Goal: Task Accomplishment & Management: Complete application form

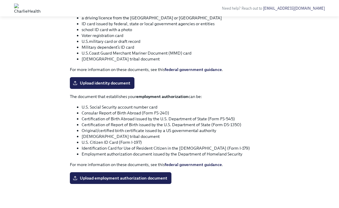
scroll to position [246, 0]
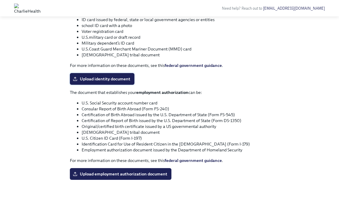
click at [106, 77] on span "Upload identity document" at bounding box center [102, 79] width 56 height 6
click at [0, 0] on input "Upload identity document" at bounding box center [0, 0] width 0 height 0
click at [113, 79] on span "Upload identity document" at bounding box center [102, 79] width 56 height 6
click at [0, 0] on input "Upload identity document" at bounding box center [0, 0] width 0 height 0
click at [104, 172] on span "Upload employment authorization document" at bounding box center [120, 174] width 93 height 6
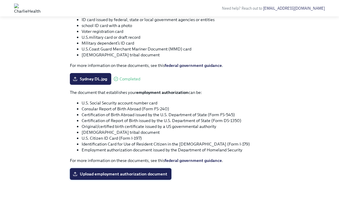
click at [0, 0] on input "Upload employment authorization document" at bounding box center [0, 0] width 0 height 0
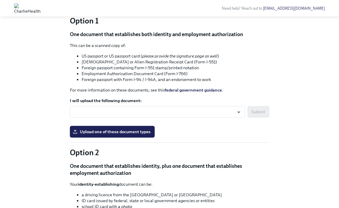
scroll to position [0, 0]
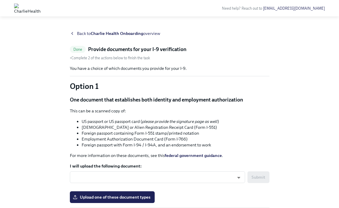
click at [123, 33] on strong "Charlie Health Onboarding" at bounding box center [117, 33] width 52 height 5
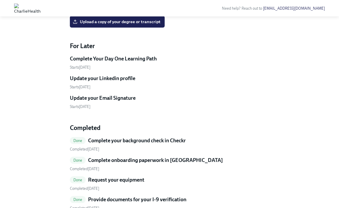
scroll to position [305, 0]
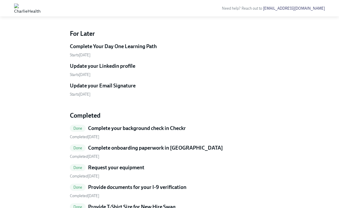
click at [116, 12] on span "Upload a copy of your degree or transcript" at bounding box center [117, 9] width 87 height 6
click at [0, 0] on input "Upload a copy of your degree or transcript" at bounding box center [0, 0] width 0 height 0
click at [0, 0] on input "Upload your resume" at bounding box center [0, 0] width 0 height 0
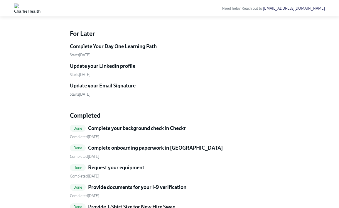
click at [0, 0] on input "Upload your resume" at bounding box center [0, 0] width 0 height 0
click at [0, 0] on input "Upload a headshot (A simple clear photo -for internal use only)" at bounding box center [0, 0] width 0 height 0
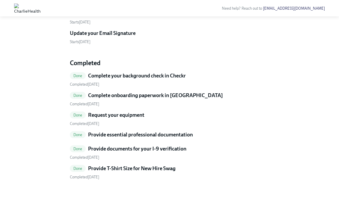
scroll to position [366, 0]
click at [133, 135] on h5 "Provide essential professional documentation" at bounding box center [140, 134] width 105 height 7
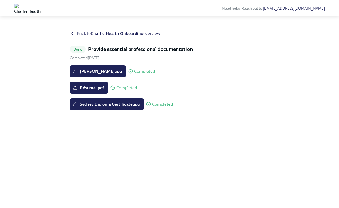
click at [112, 33] on strong "Charlie Health Onboarding" at bounding box center [117, 33] width 52 height 5
